Goal: Task Accomplishment & Management: Complete application form

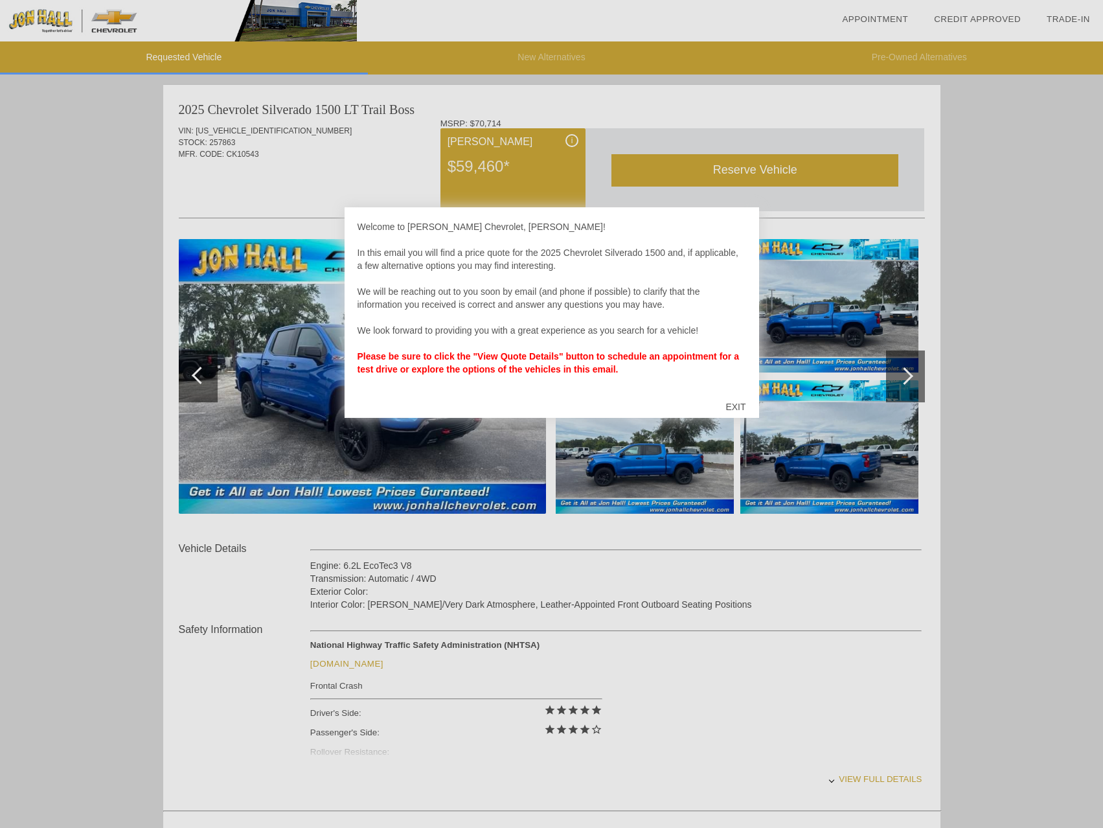
click at [735, 405] on div "EXIT" at bounding box center [736, 406] width 46 height 39
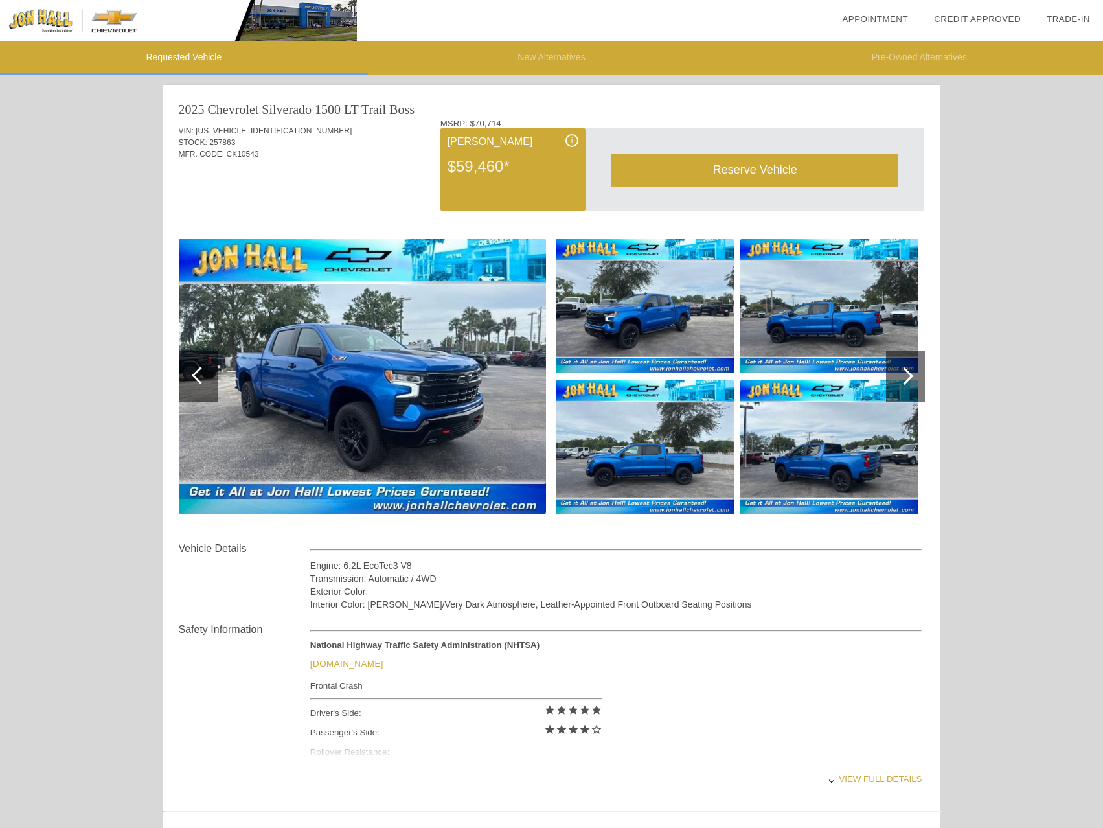
click at [719, 173] on div "Reserve Vehicle" at bounding box center [755, 170] width 287 height 32
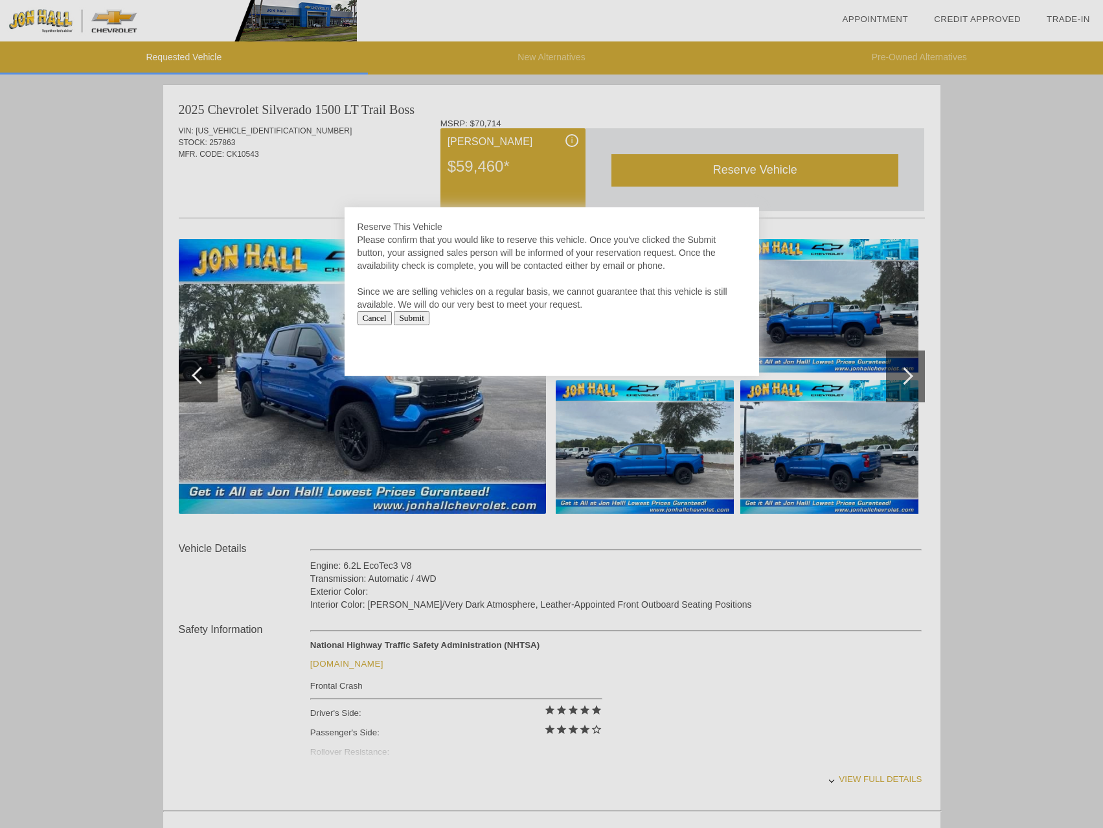
click at [430, 320] on input "Submit" at bounding box center [412, 318] width 36 height 14
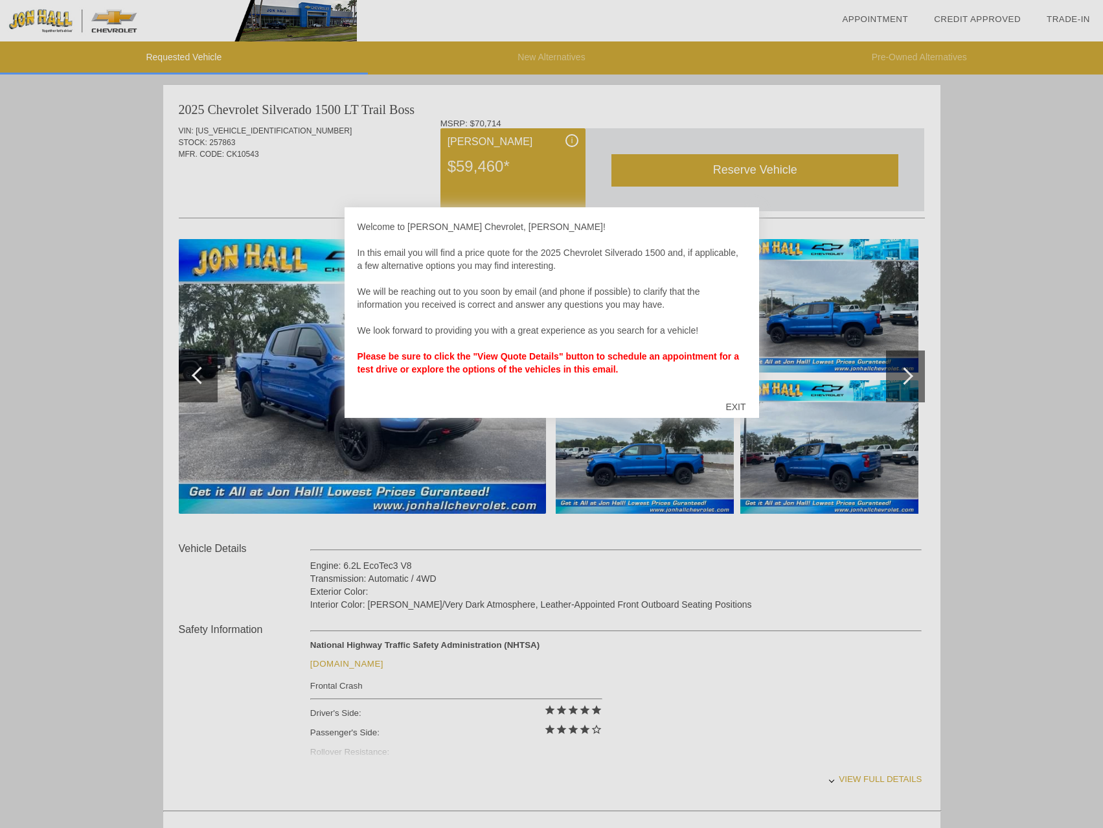
click at [731, 405] on div "EXIT" at bounding box center [736, 406] width 46 height 39
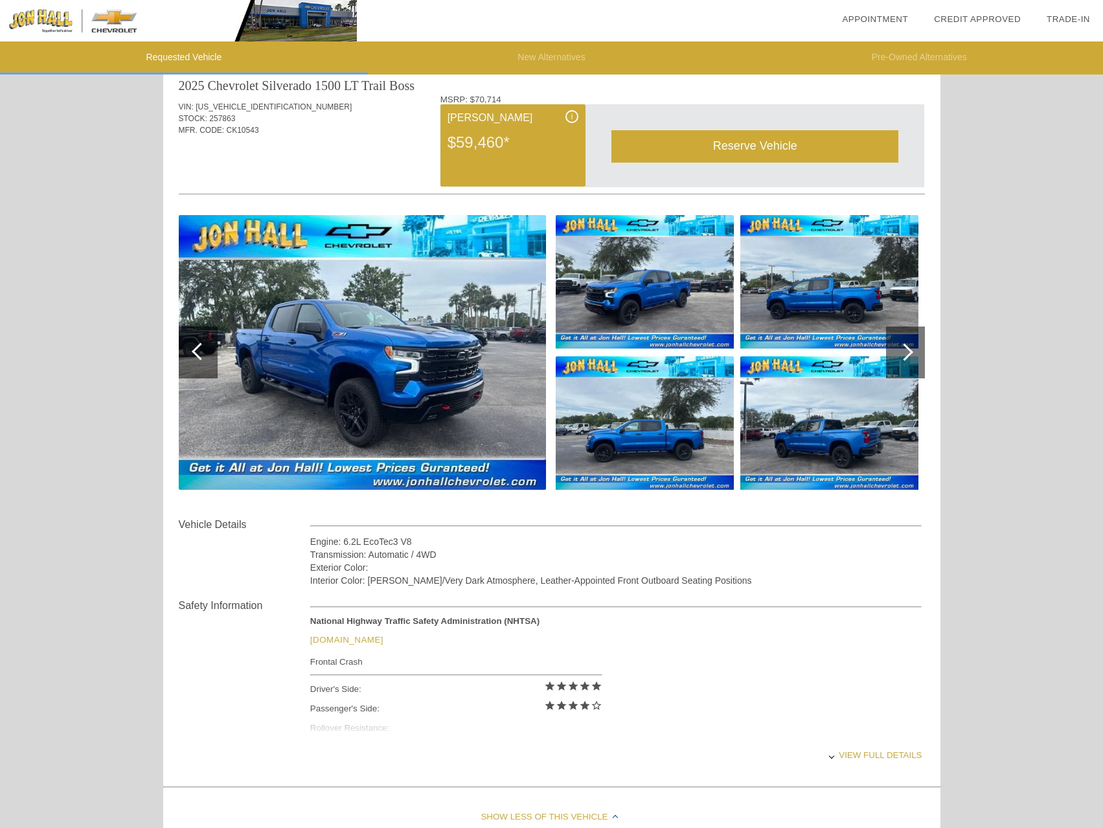
scroll to position [65, 0]
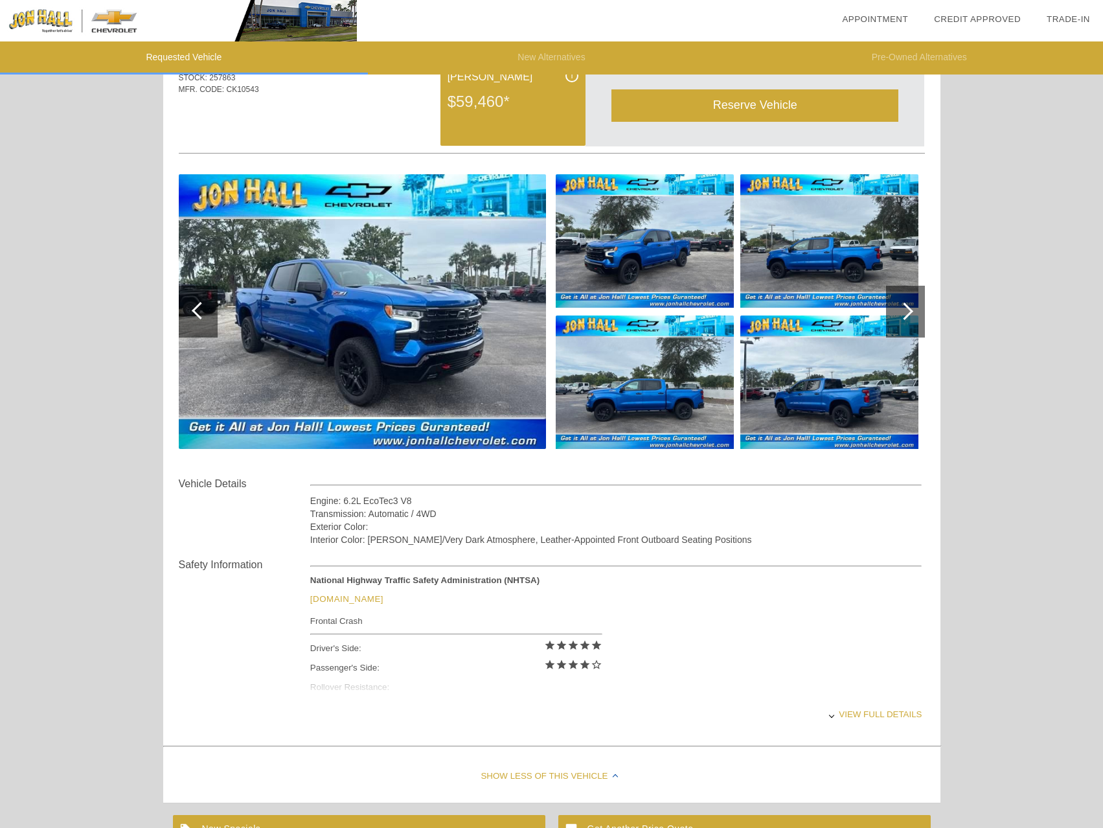
click at [869, 714] on div "View full details" at bounding box center [616, 714] width 612 height 32
click at [869, 714] on div "View less details" at bounding box center [616, 714] width 612 height 32
click at [897, 312] on div at bounding box center [904, 311] width 17 height 17
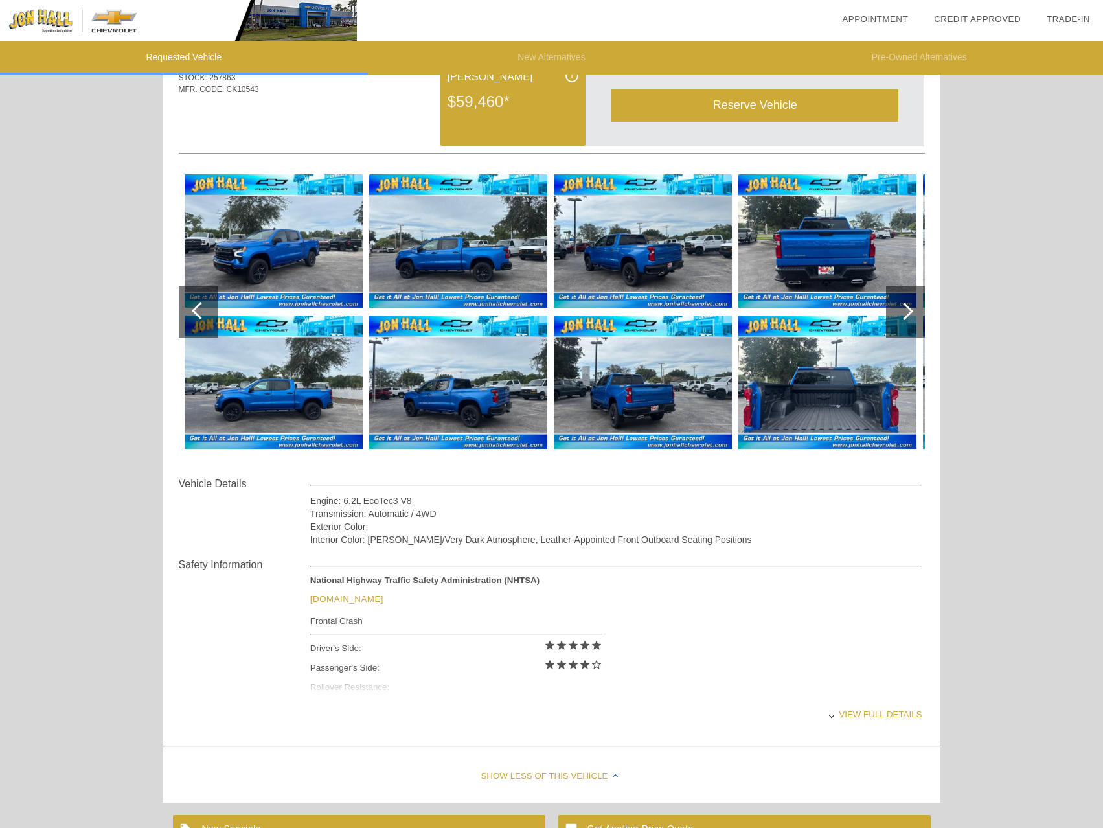
click at [897, 312] on div at bounding box center [904, 311] width 17 height 17
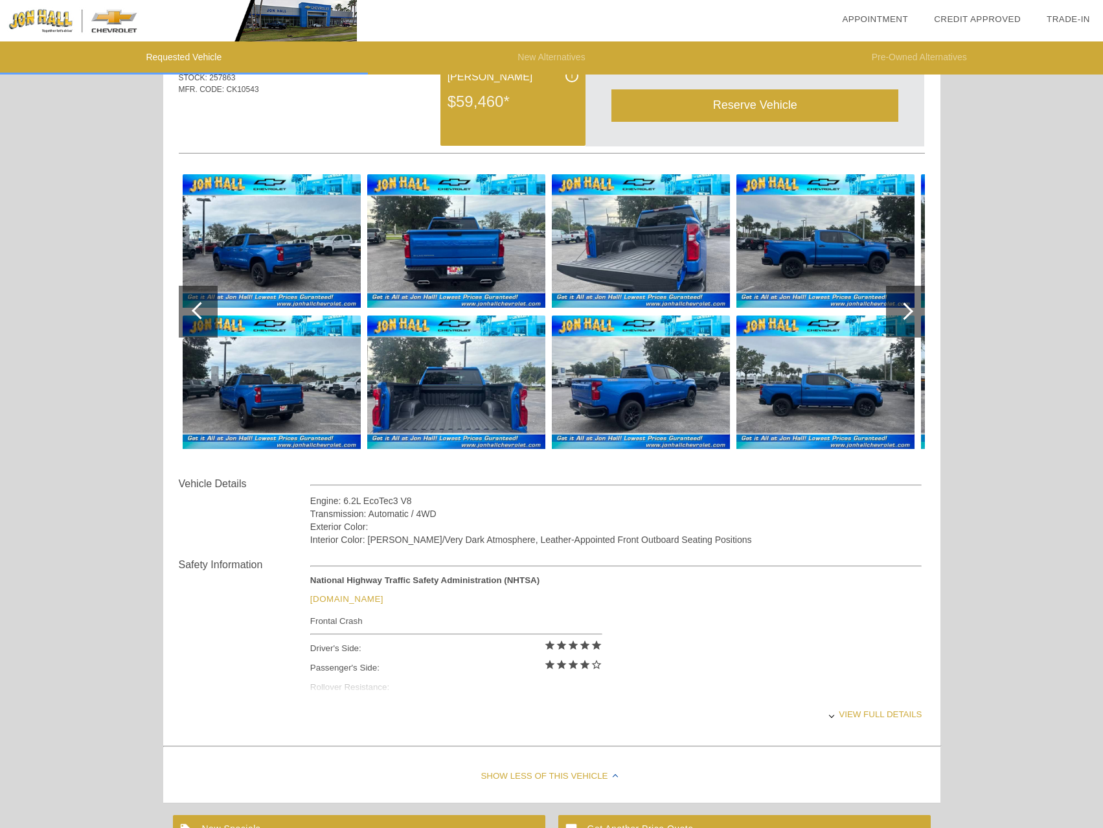
click at [897, 312] on div at bounding box center [904, 311] width 17 height 17
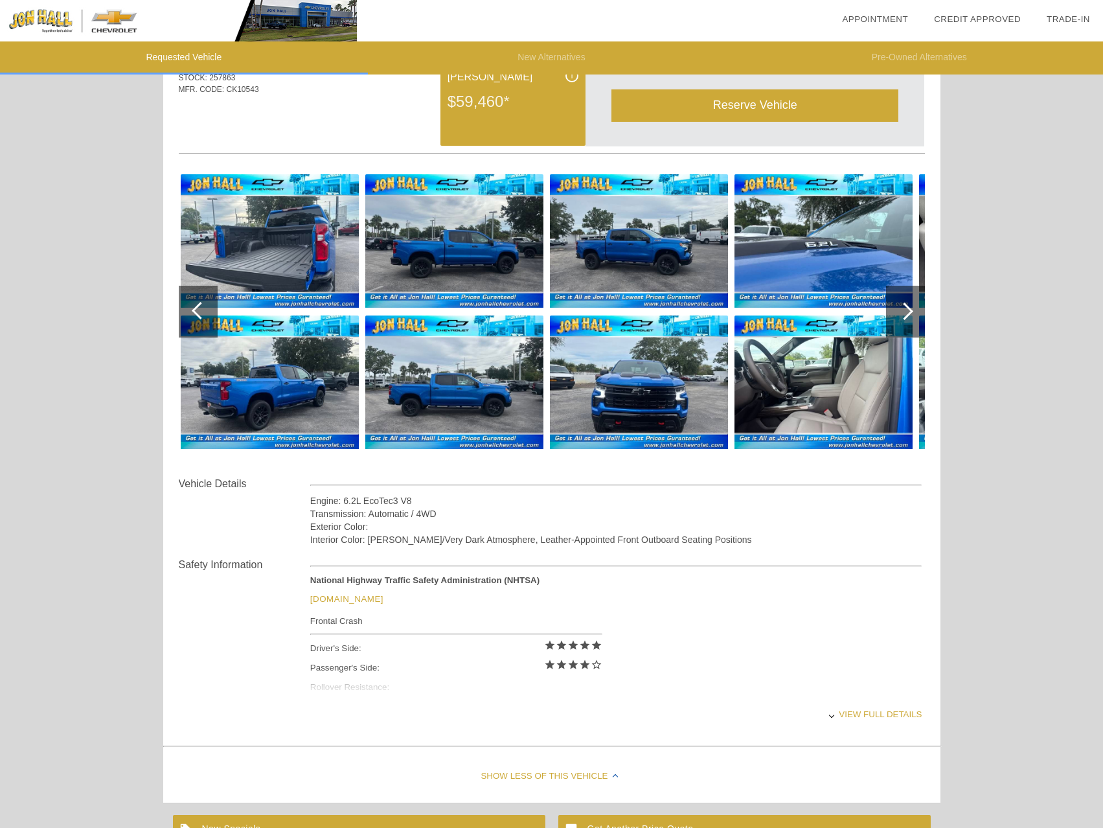
click at [897, 312] on div at bounding box center [904, 311] width 17 height 17
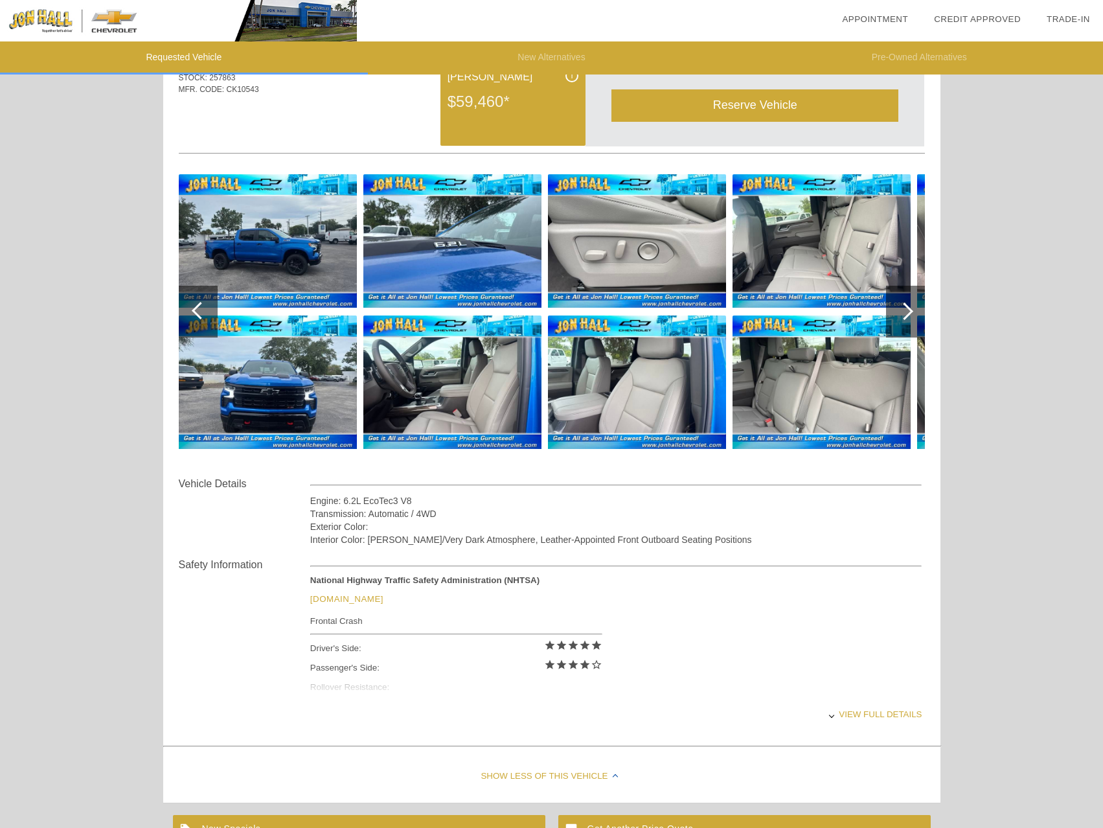
click at [903, 310] on div at bounding box center [904, 311] width 17 height 17
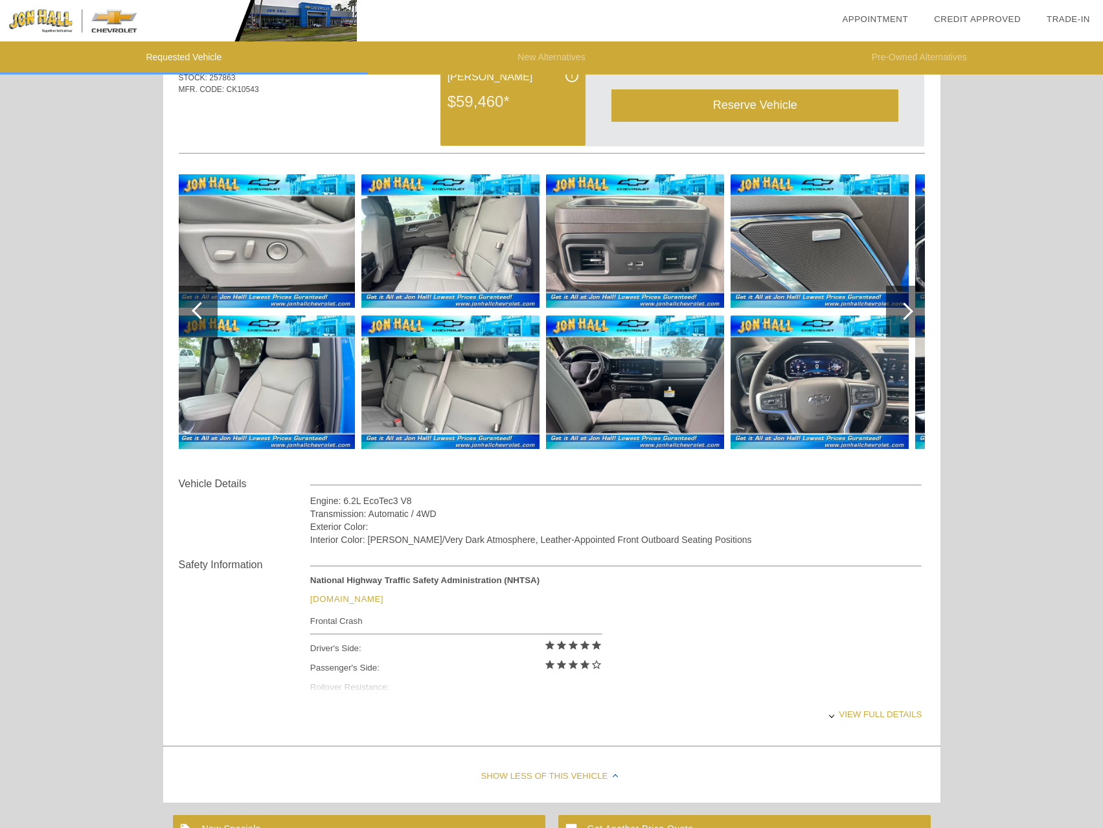
click at [904, 312] on div at bounding box center [904, 311] width 17 height 17
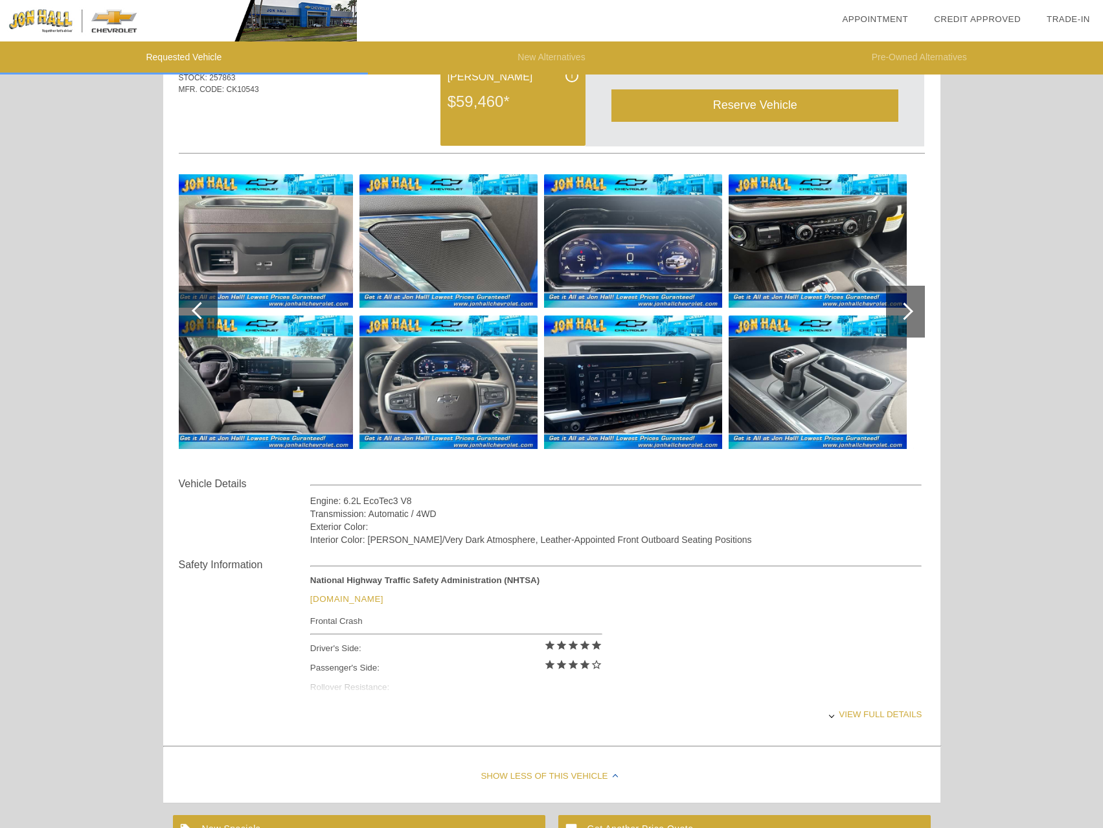
click at [247, 371] on img at bounding box center [264, 382] width 178 height 133
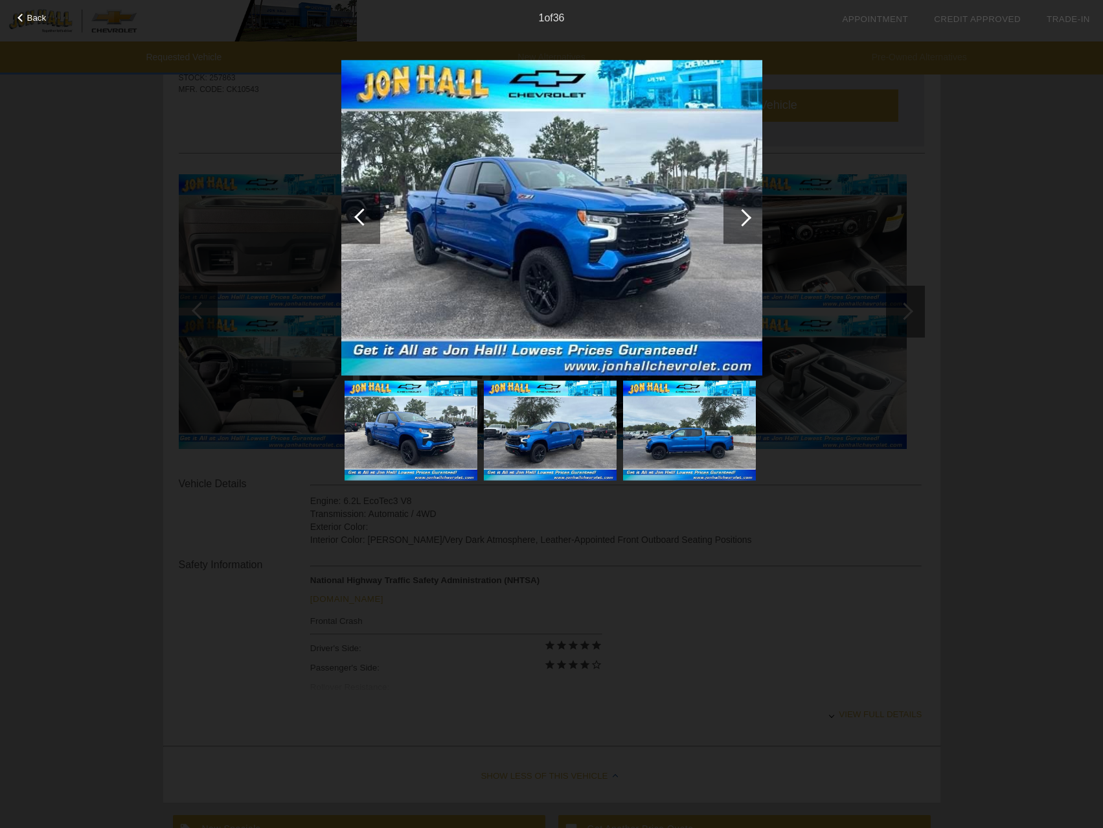
click at [748, 223] on div at bounding box center [743, 218] width 39 height 52
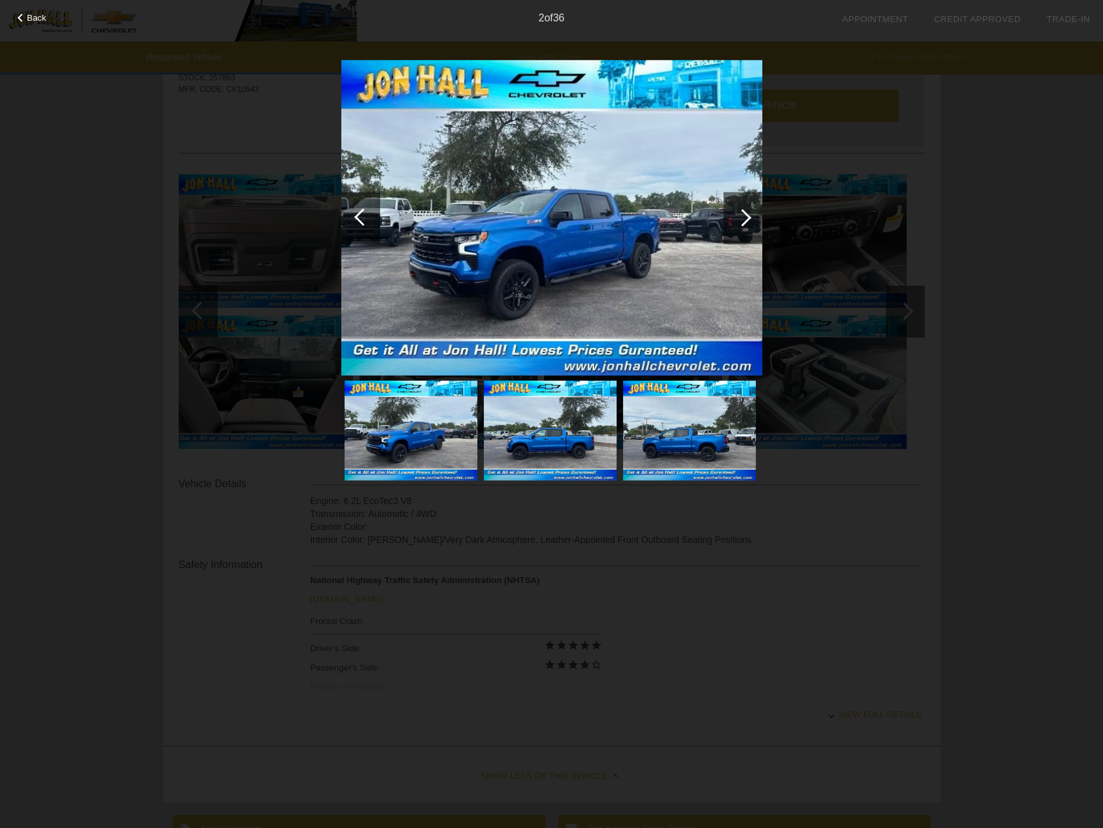
click at [748, 223] on div at bounding box center [743, 218] width 39 height 52
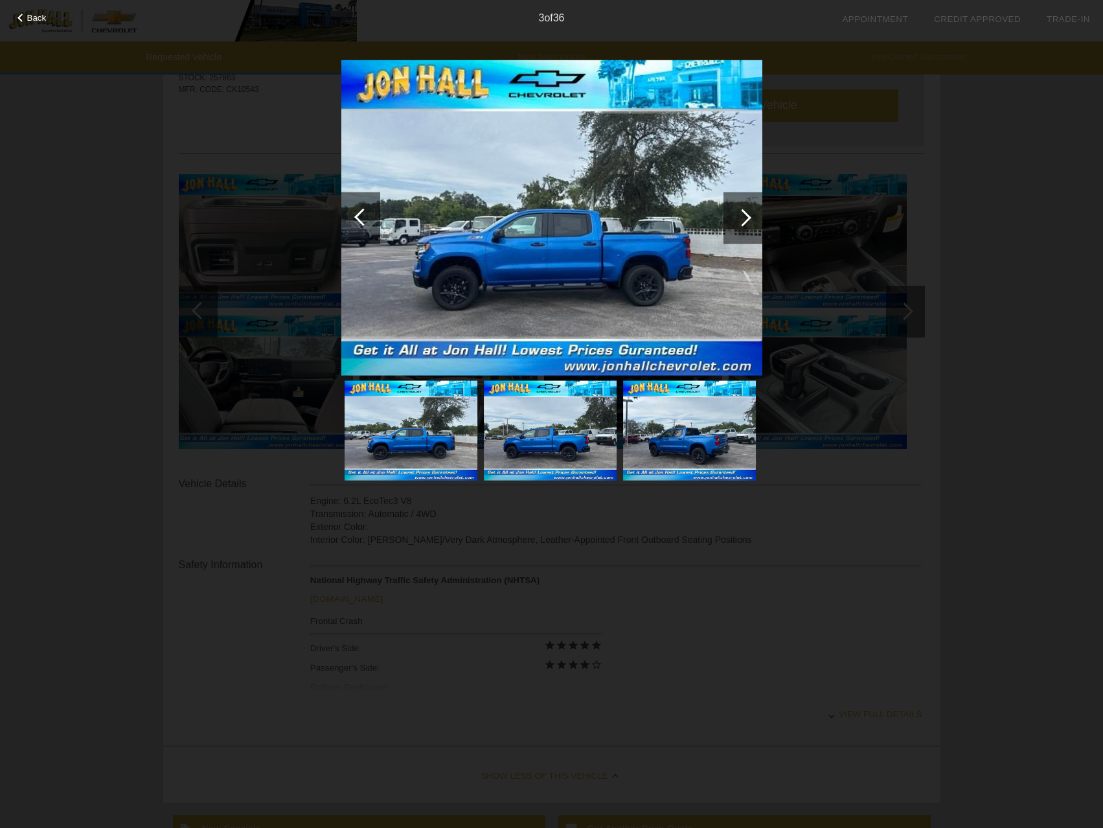
click at [748, 223] on div at bounding box center [743, 218] width 39 height 52
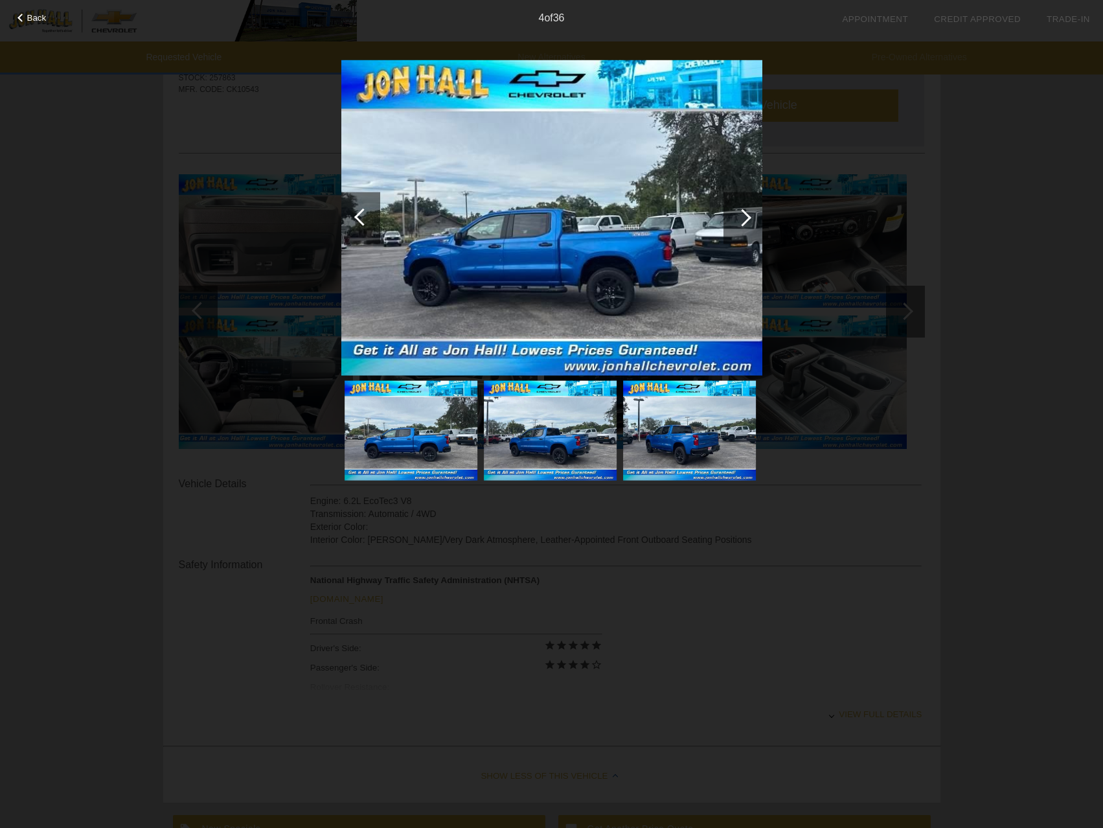
click at [748, 223] on div at bounding box center [743, 218] width 39 height 52
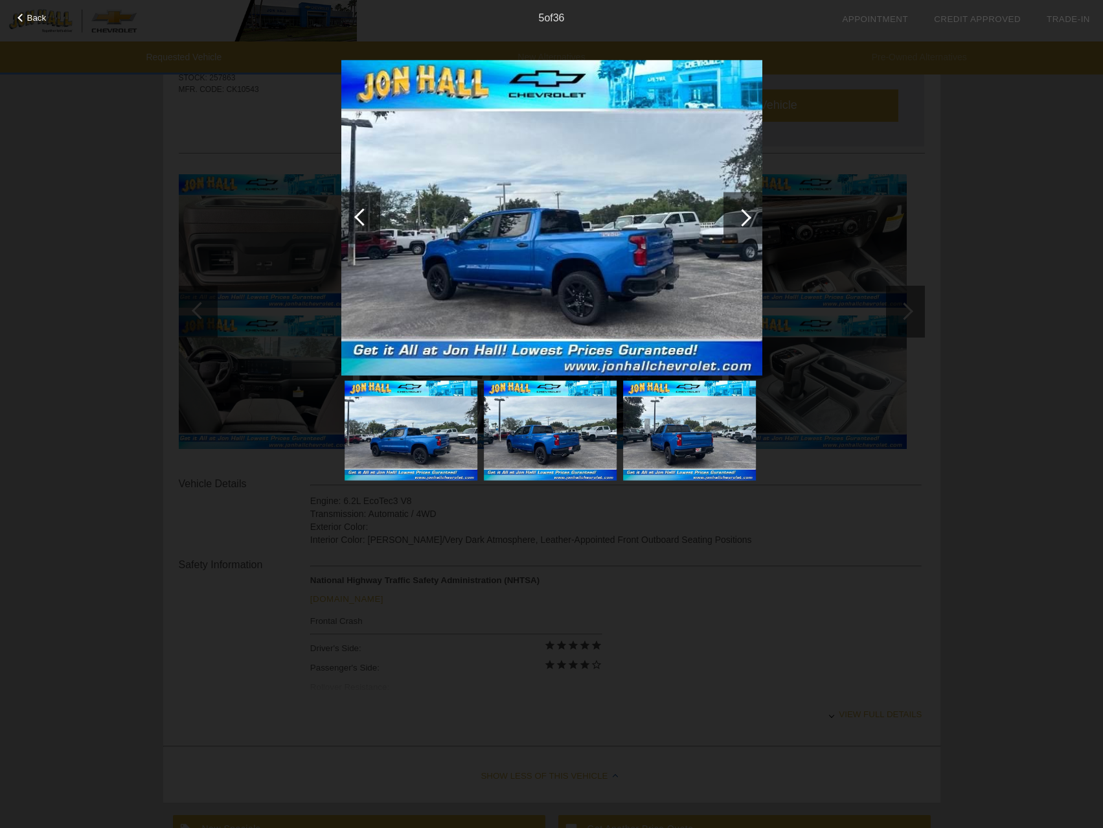
click at [748, 223] on div at bounding box center [743, 218] width 39 height 52
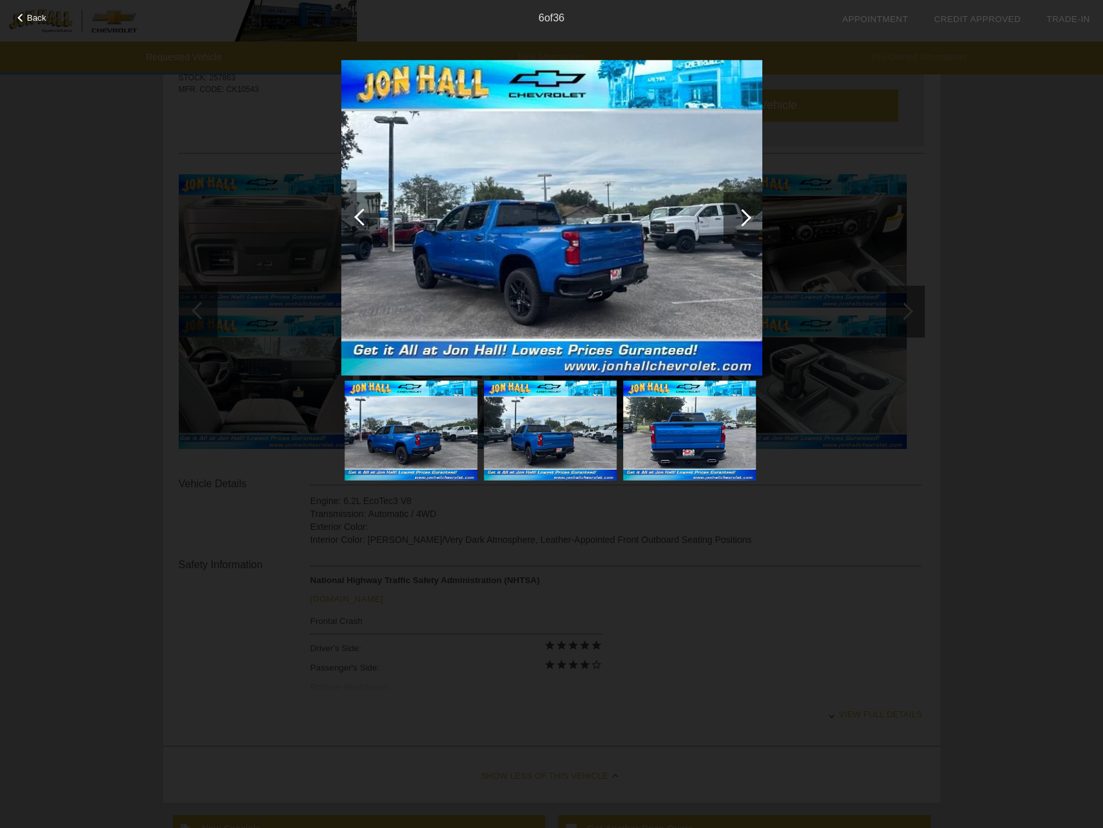
click at [748, 223] on div at bounding box center [743, 218] width 39 height 52
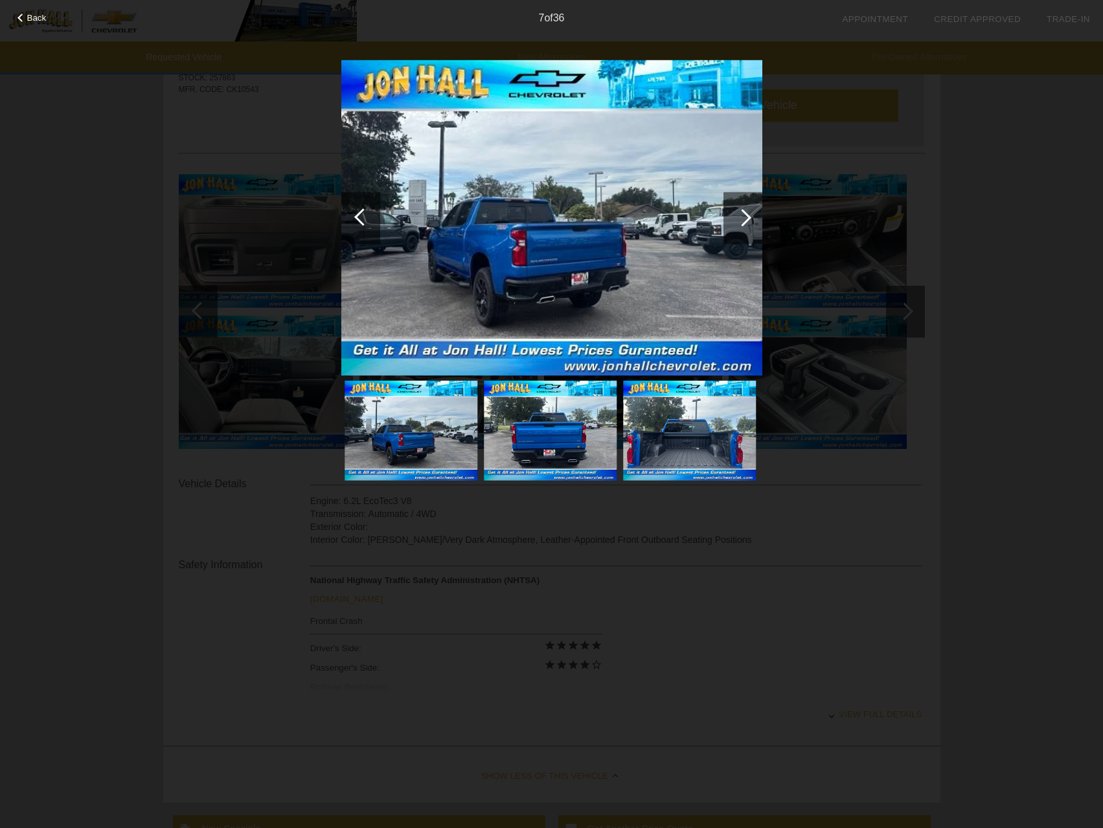
click at [748, 223] on div at bounding box center [743, 218] width 39 height 52
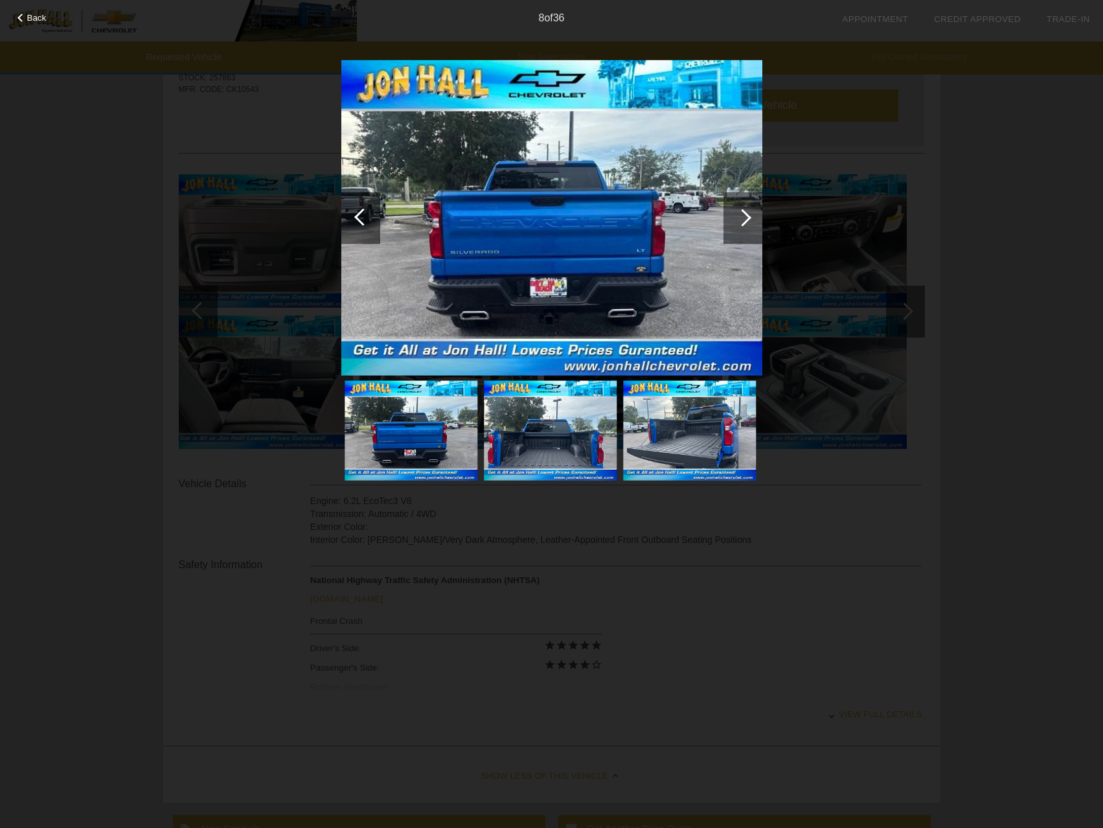
click at [748, 223] on div at bounding box center [743, 218] width 39 height 52
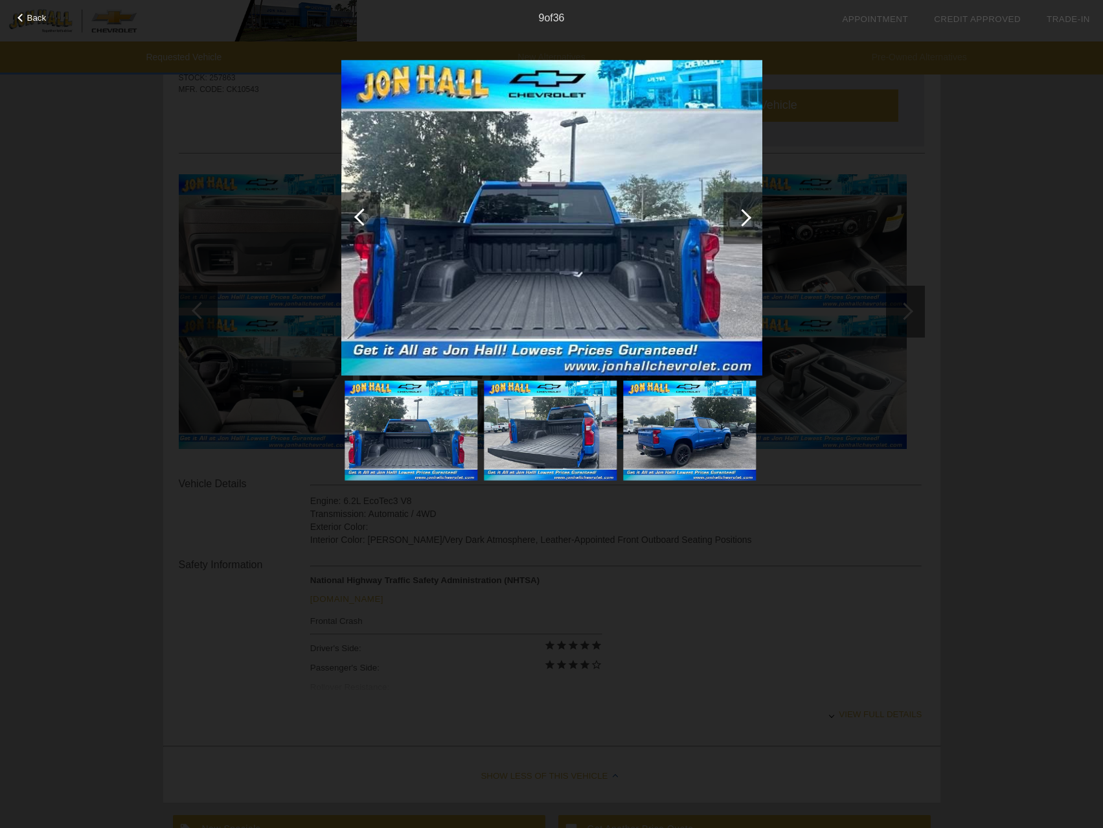
click at [748, 223] on div at bounding box center [743, 218] width 39 height 52
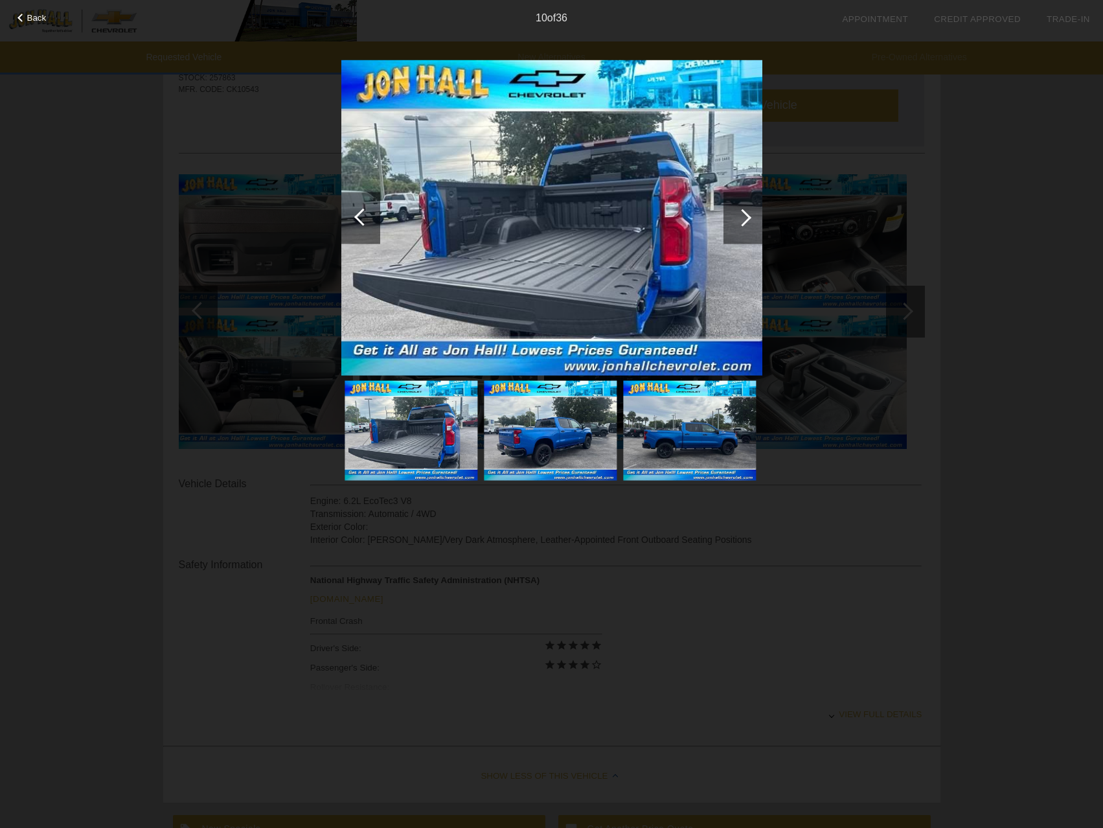
click at [748, 223] on div at bounding box center [743, 218] width 39 height 52
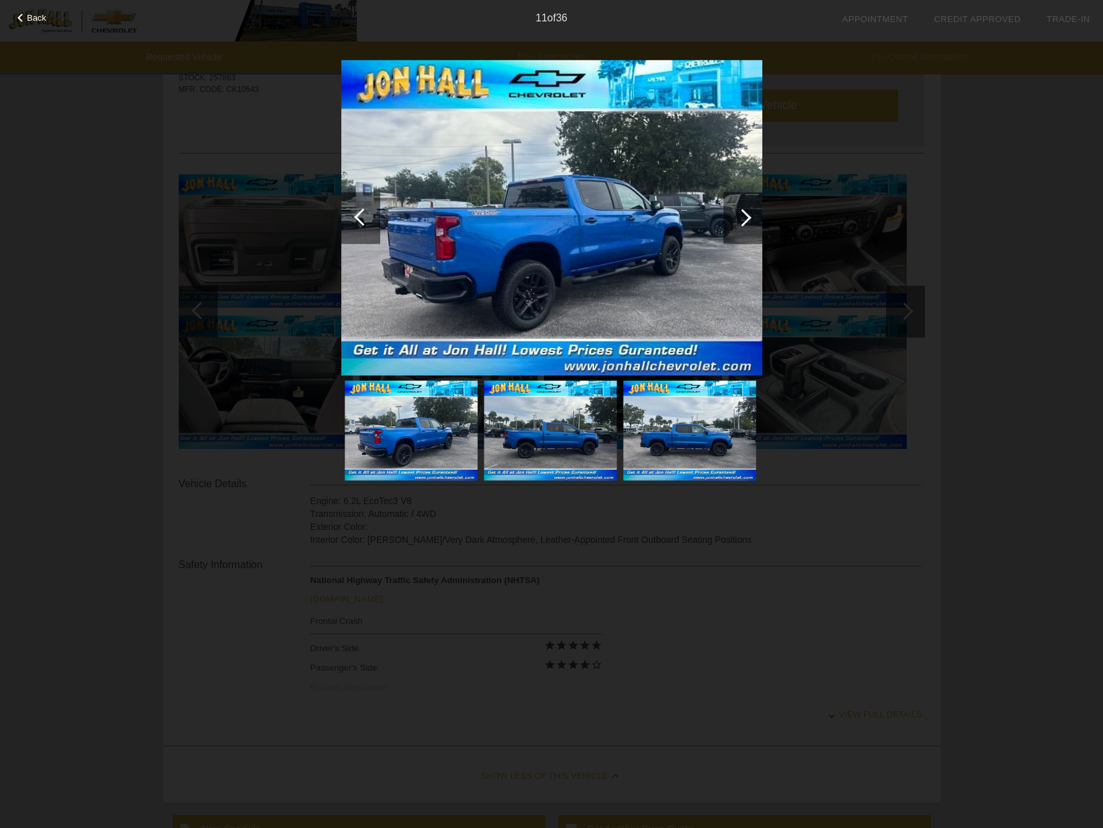
click at [748, 223] on div at bounding box center [743, 218] width 39 height 52
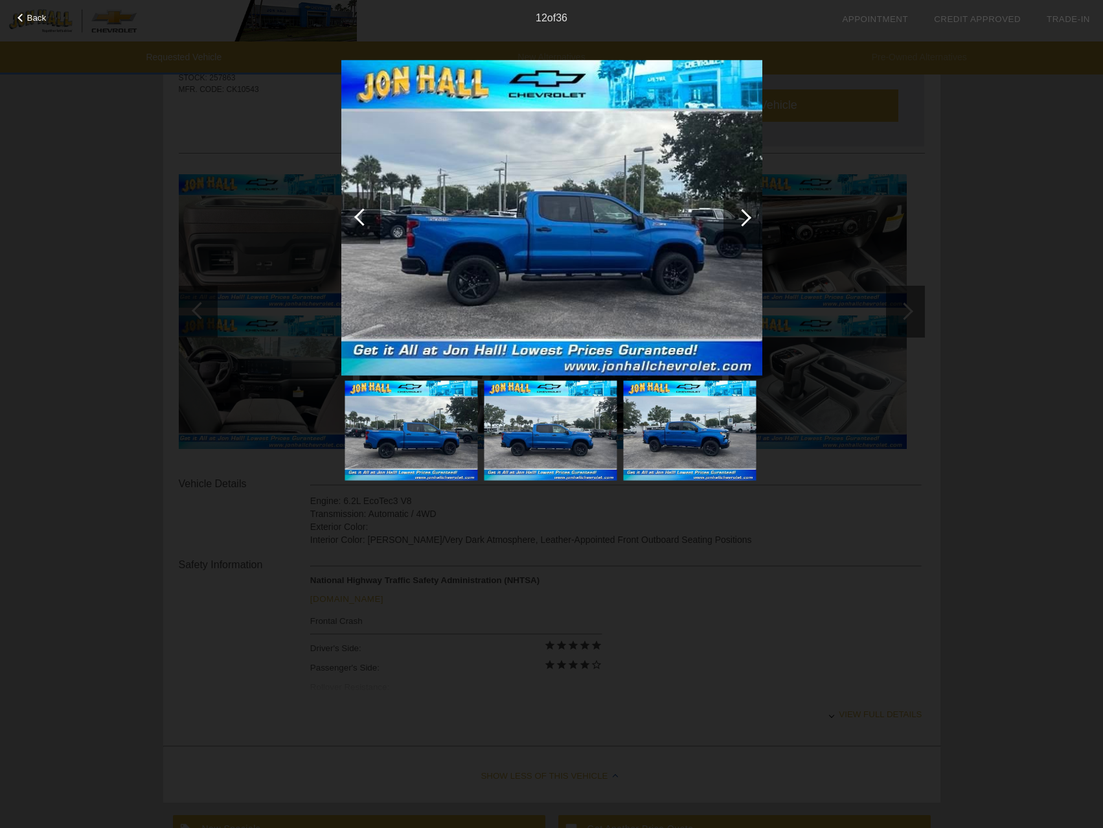
click at [748, 223] on div at bounding box center [743, 218] width 39 height 52
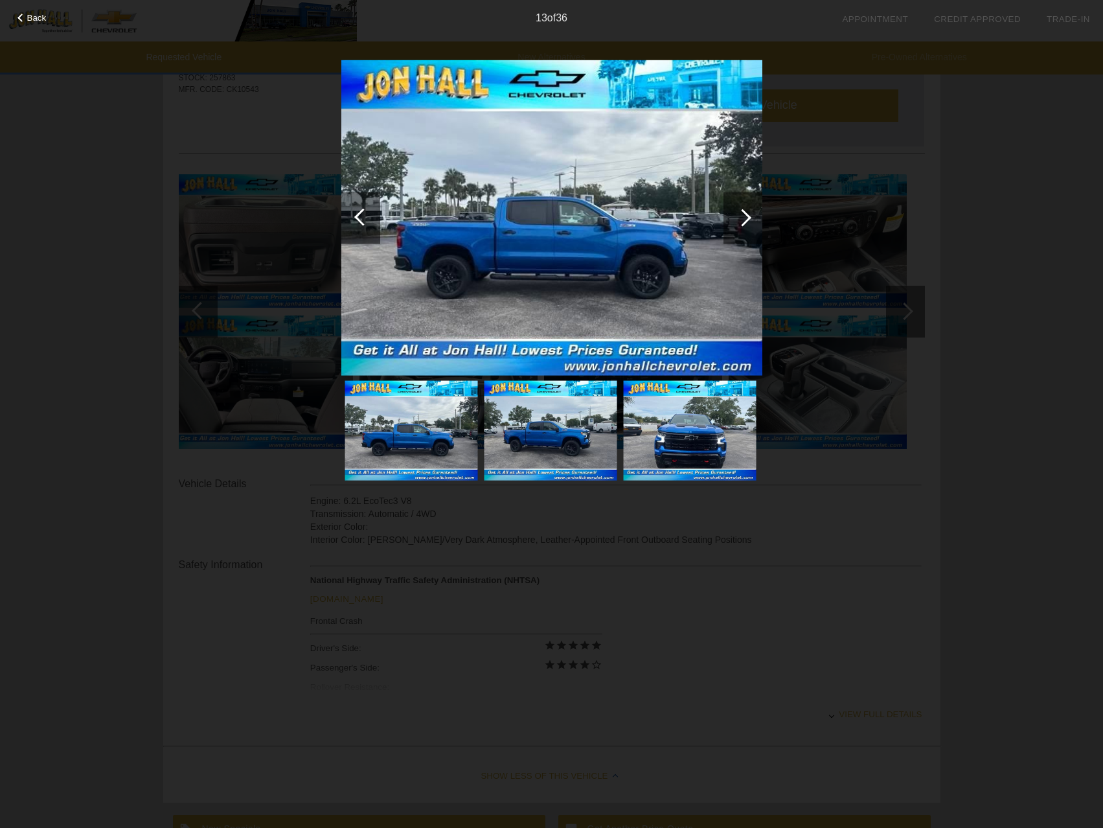
click at [748, 223] on div at bounding box center [743, 218] width 39 height 52
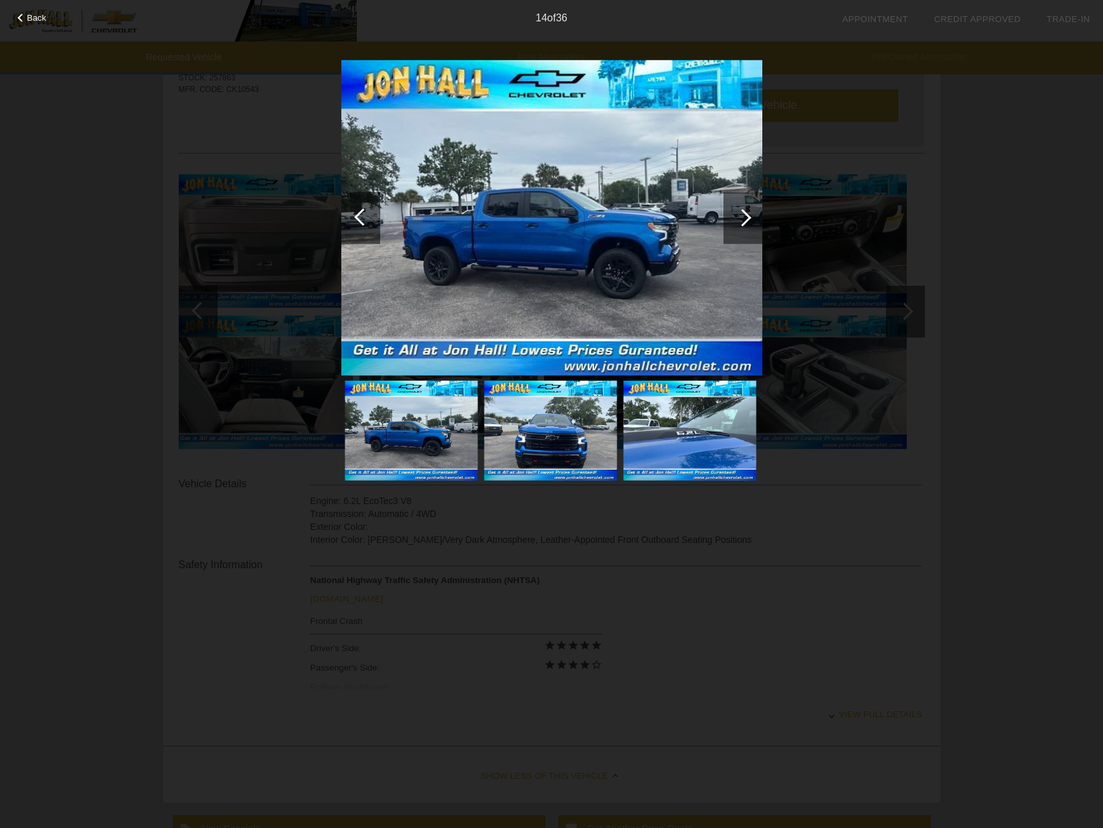
click at [748, 223] on div at bounding box center [743, 218] width 39 height 52
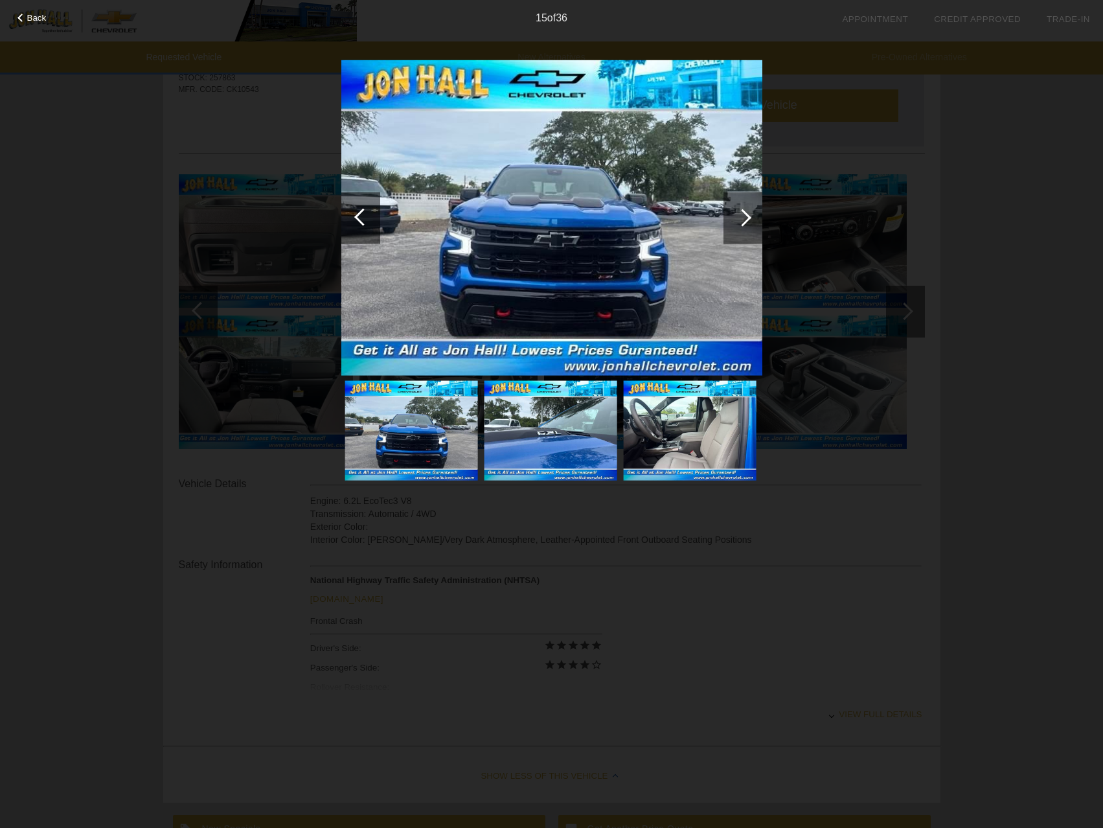
click at [748, 223] on div at bounding box center [743, 218] width 39 height 52
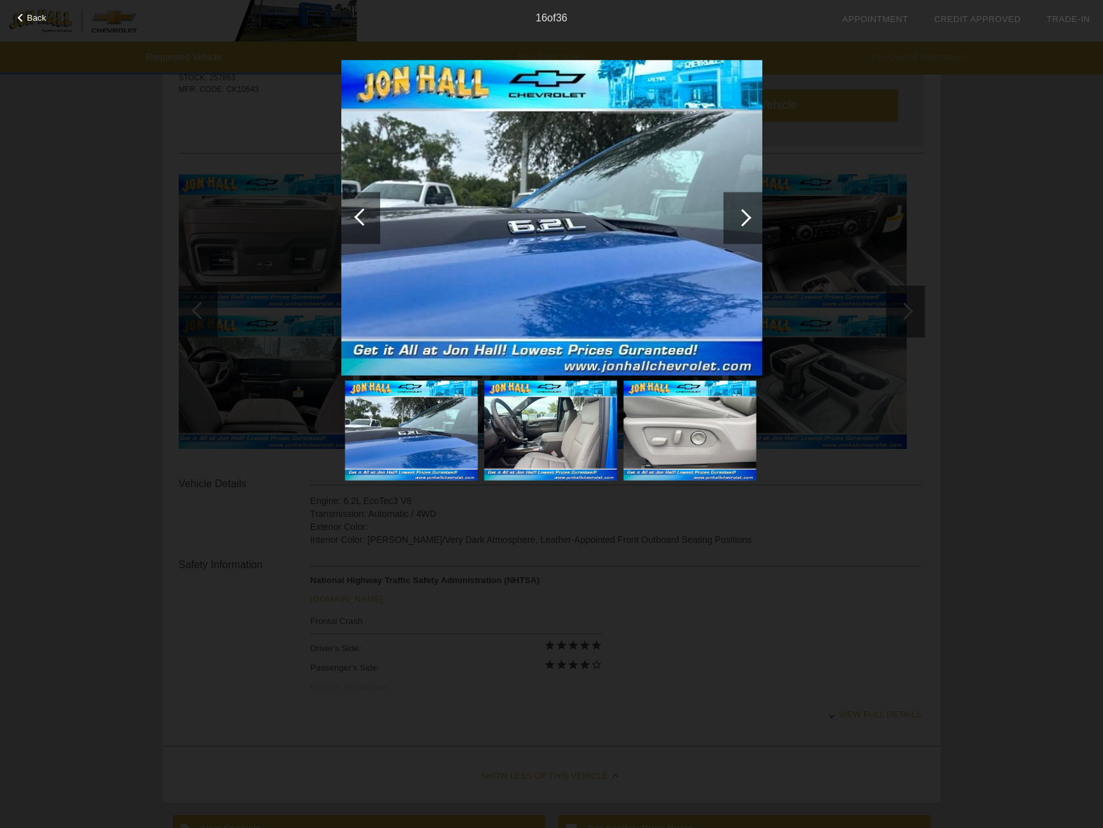
click at [748, 223] on div at bounding box center [743, 218] width 39 height 52
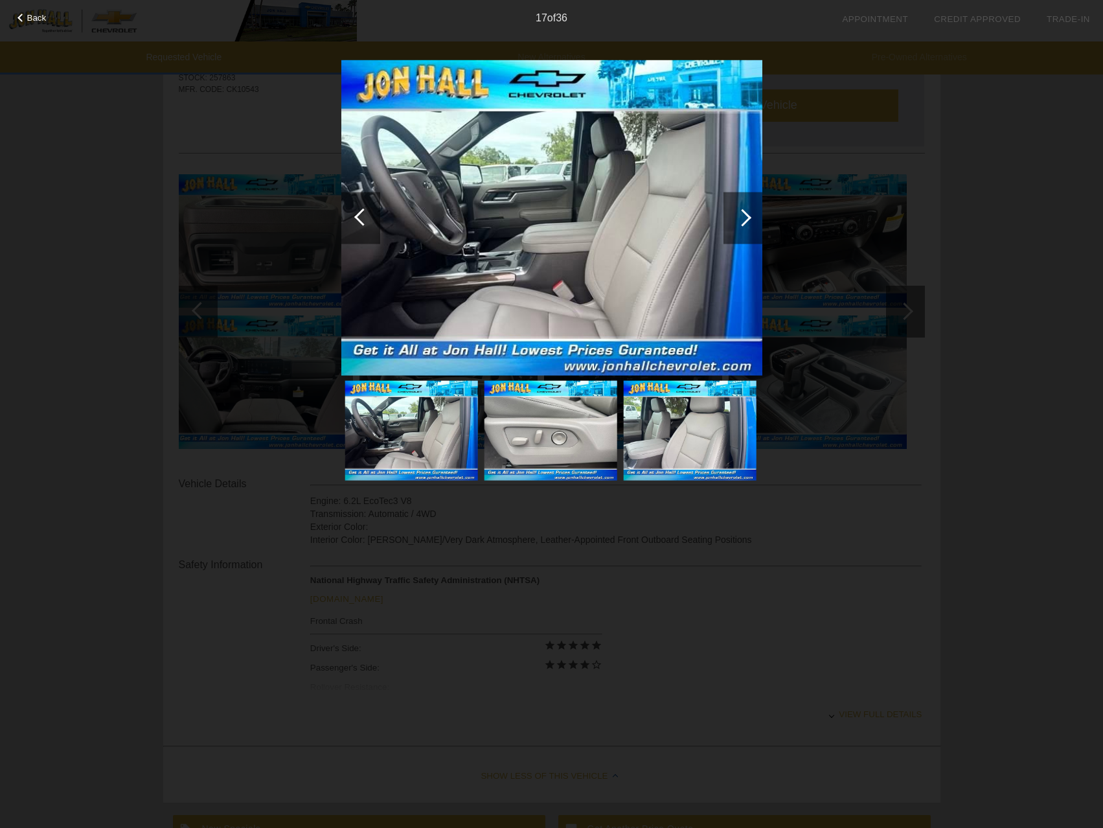
click at [748, 223] on div at bounding box center [743, 218] width 39 height 52
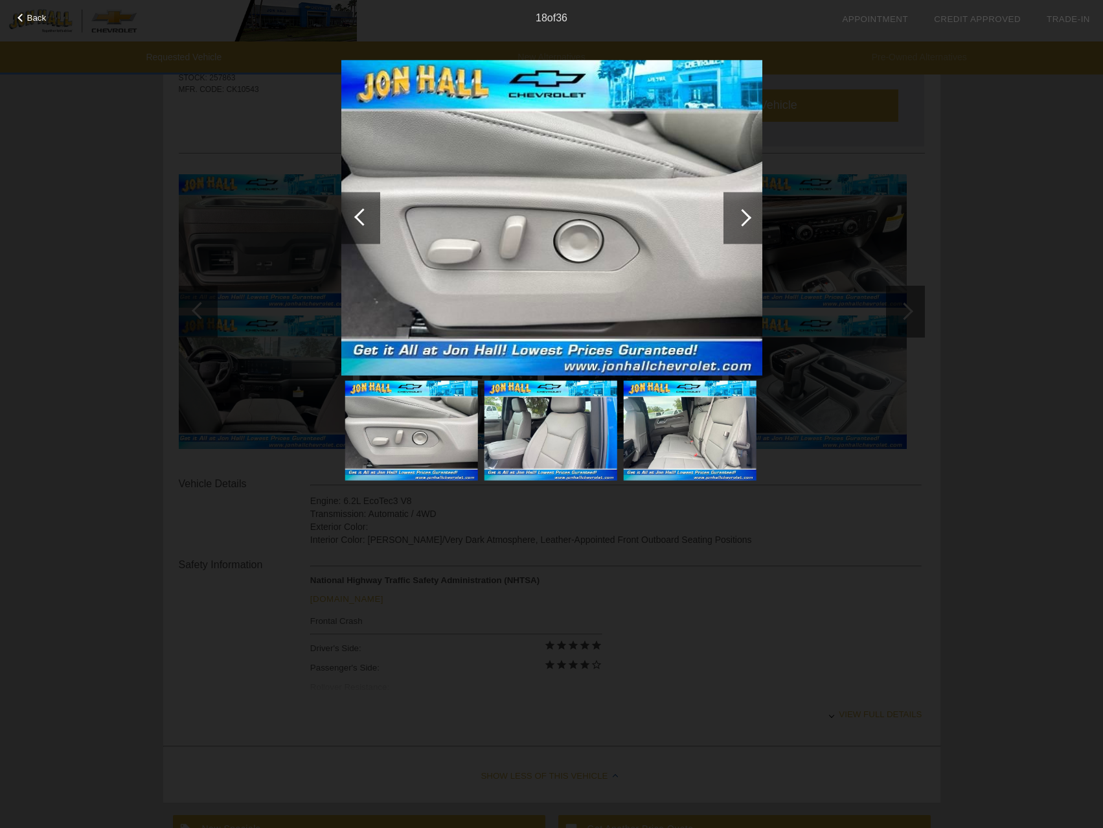
click at [748, 223] on div at bounding box center [743, 218] width 39 height 52
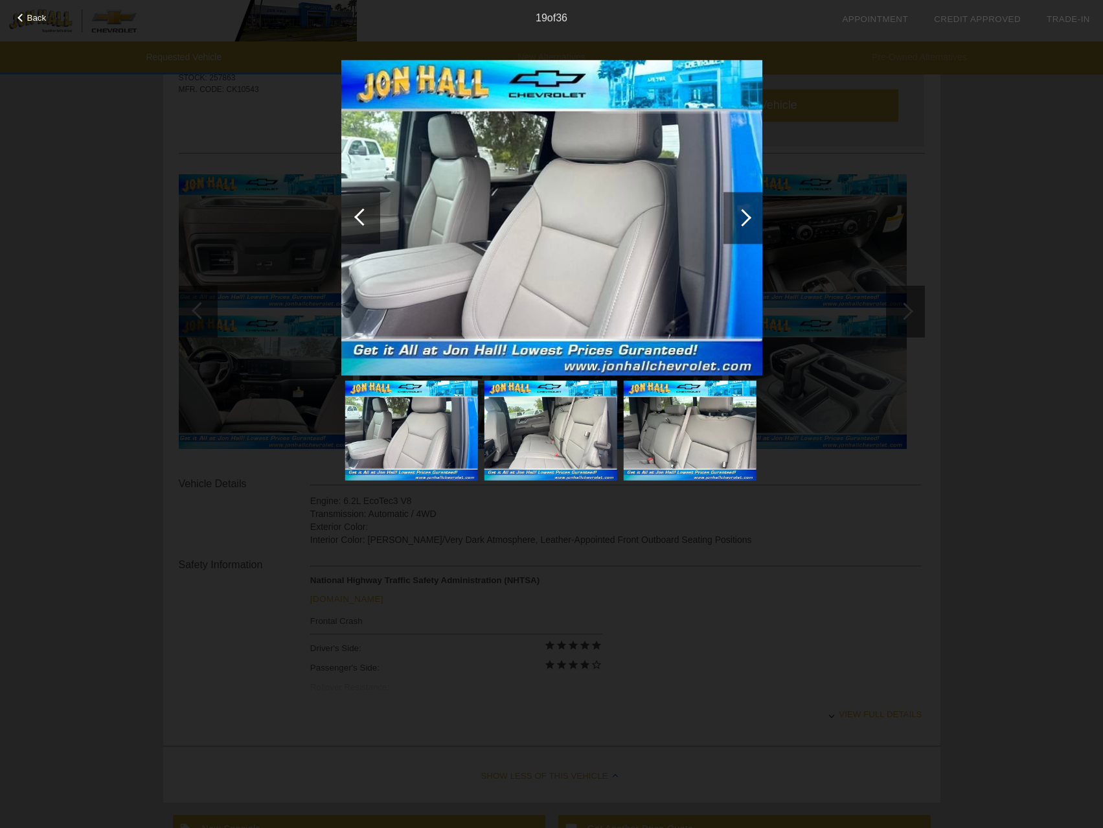
click at [748, 223] on div at bounding box center [743, 218] width 39 height 52
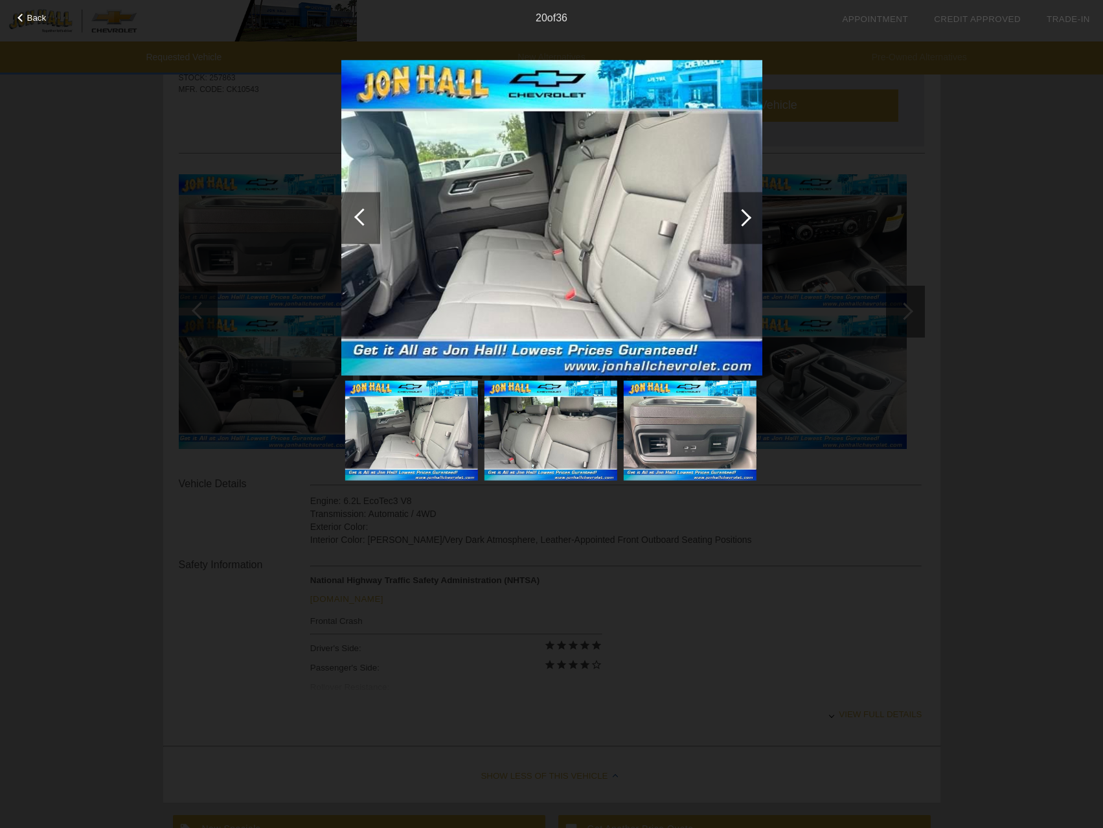
click at [748, 223] on div at bounding box center [743, 218] width 39 height 52
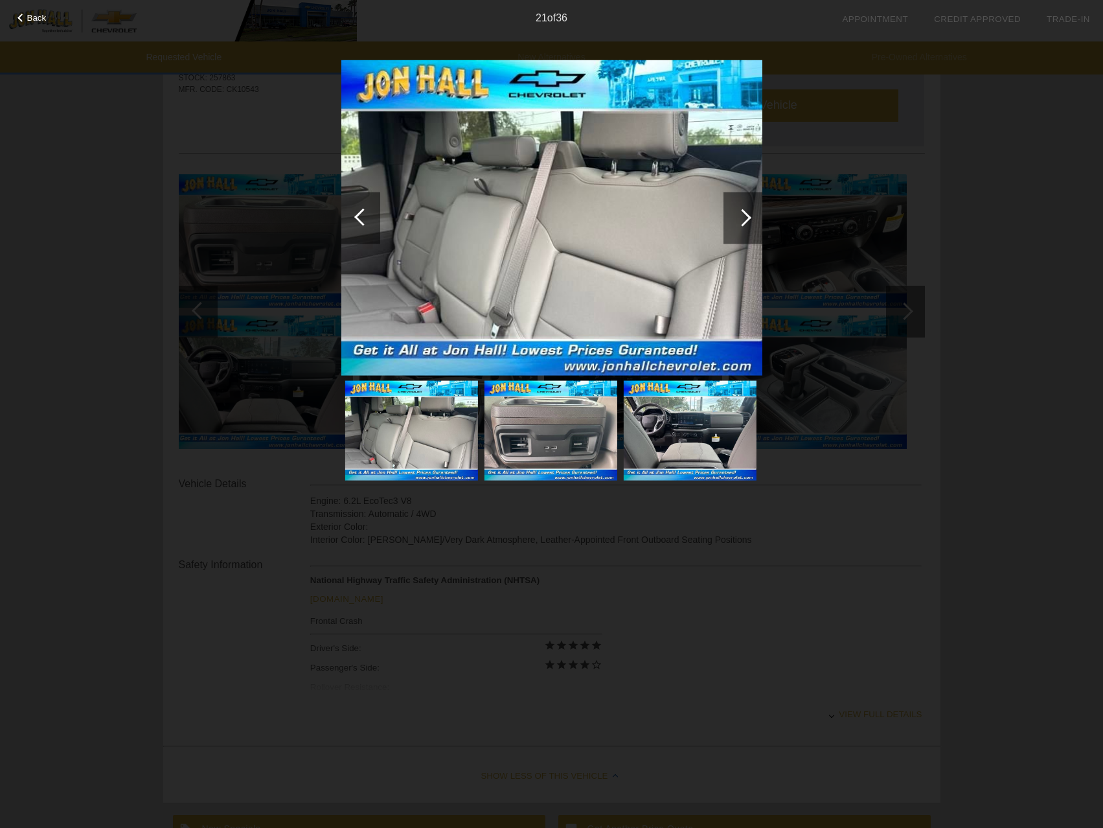
click at [748, 223] on div at bounding box center [743, 218] width 39 height 52
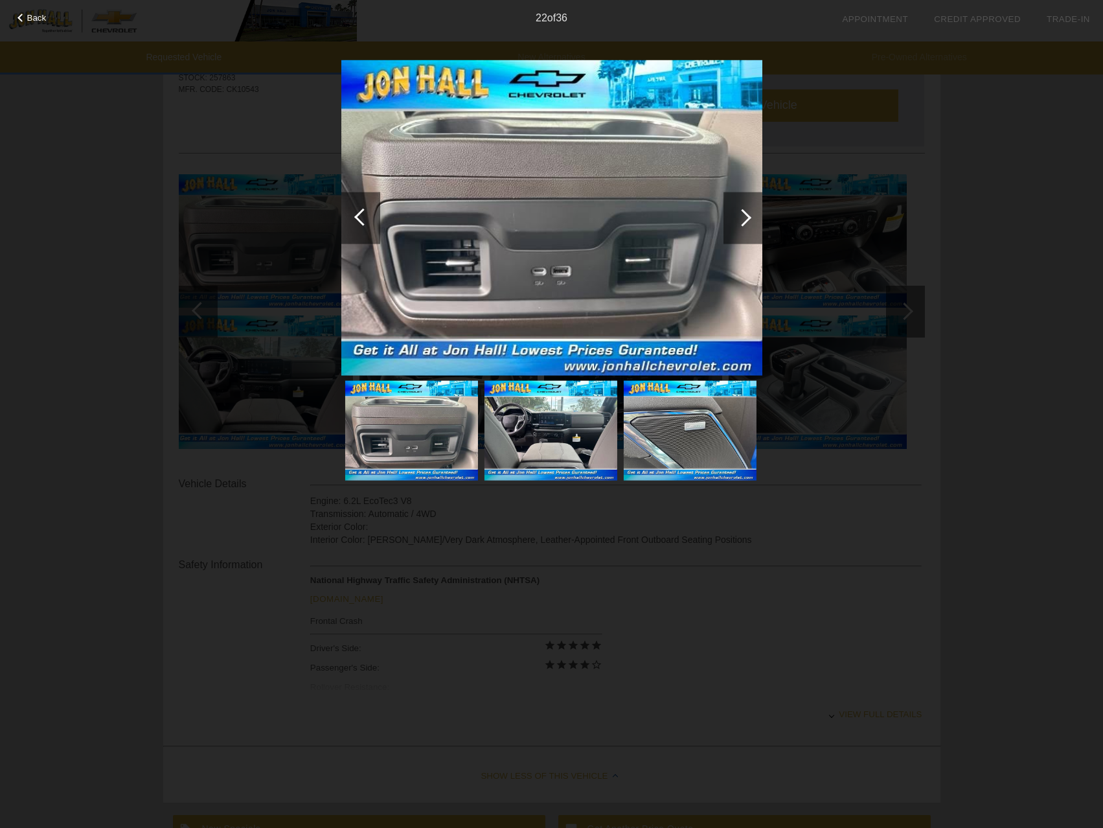
click at [748, 222] on div at bounding box center [743, 218] width 39 height 52
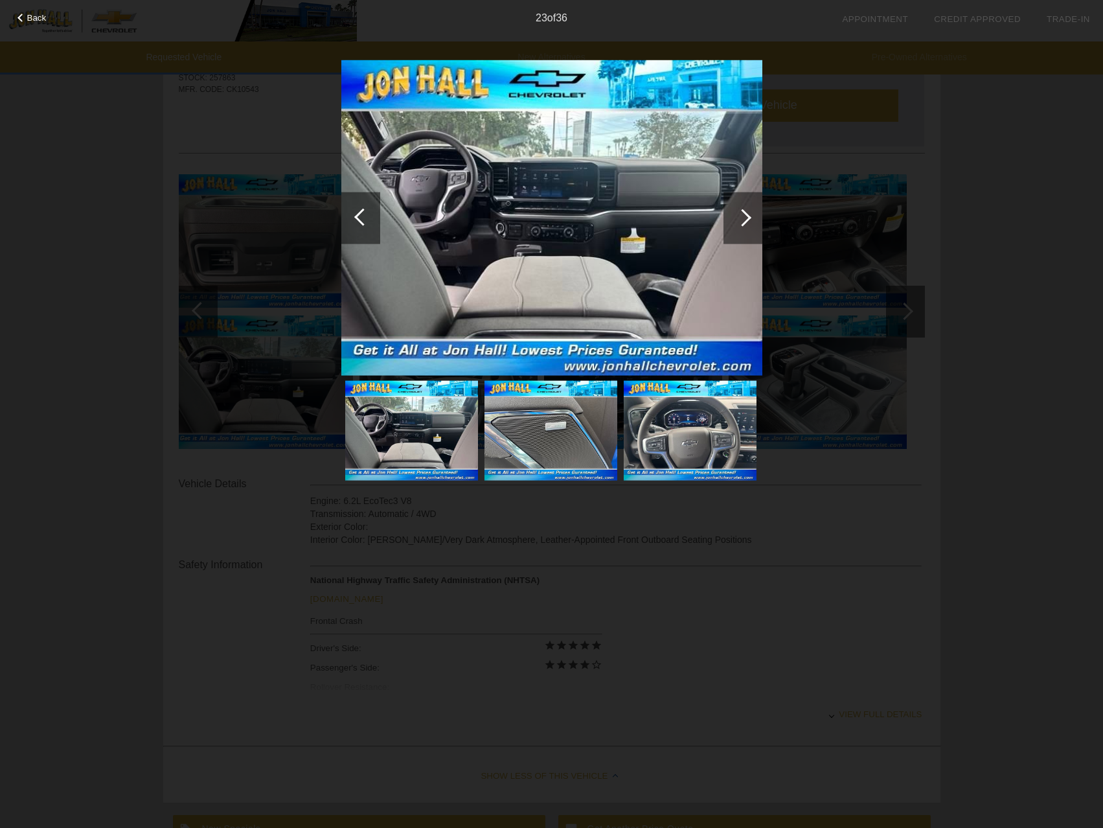
click at [233, 518] on div "Back 23 of 36" at bounding box center [551, 414] width 1103 height 828
click at [754, 214] on div at bounding box center [743, 218] width 39 height 52
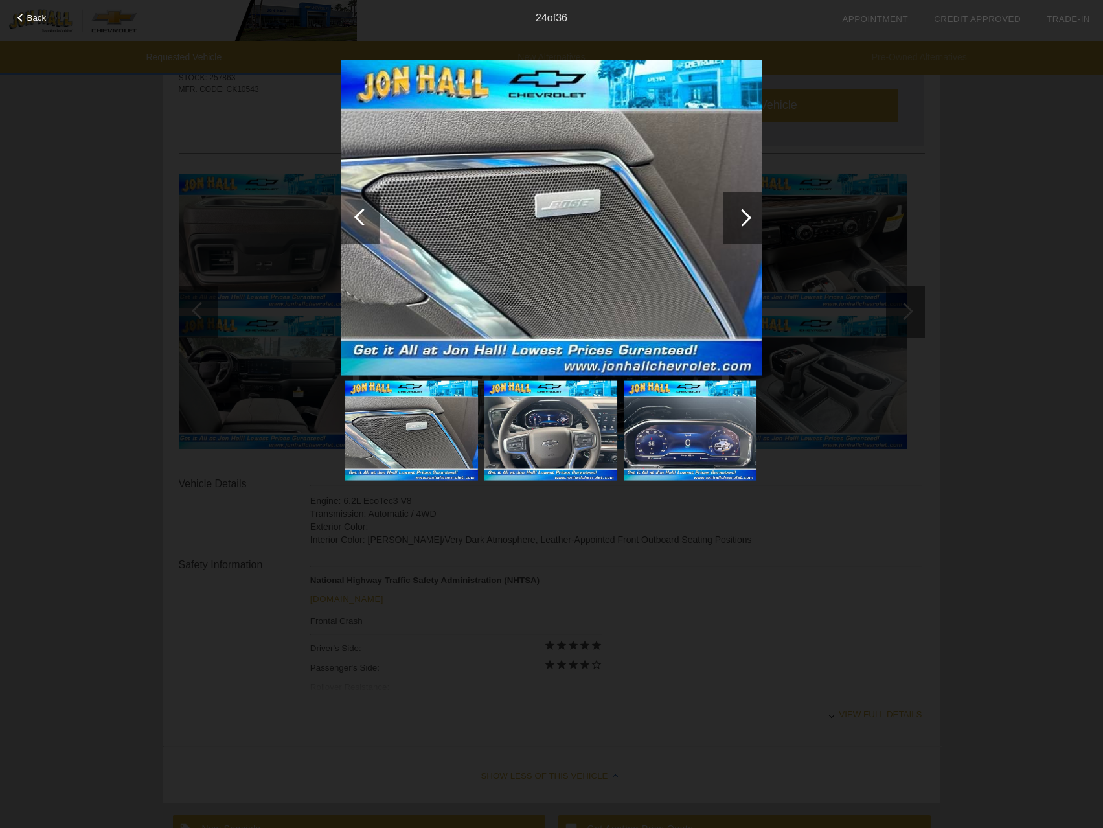
click at [864, 592] on div "Back 24 of 36" at bounding box center [551, 414] width 1103 height 828
click at [28, 12] on div "24 of 36" at bounding box center [551, 13] width 1103 height 26
click at [28, 20] on span "Back" at bounding box center [36, 18] width 19 height 10
